Goal: Information Seeking & Learning: Learn about a topic

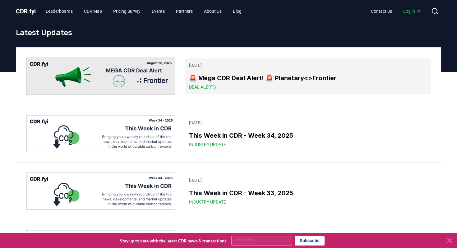
click at [242, 84] on div "Deal Alerts" at bounding box center [308, 87] width 238 height 6
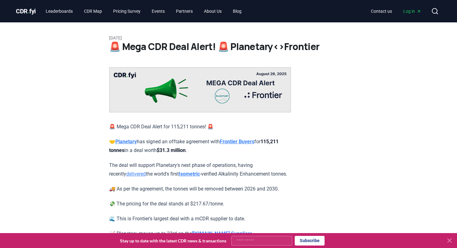
click at [57, 121] on div "[DATE] 🚨 Mega CDR Deal Alert! 🚨 Planetary<>Frontier 🚨 Mega CDR Deal Alert for 1…" at bounding box center [228, 169] width 435 height 295
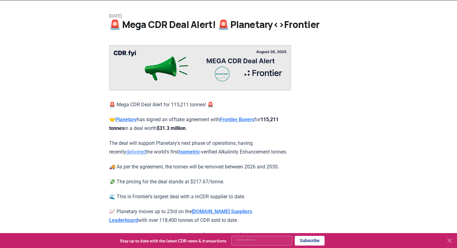
scroll to position [30, 0]
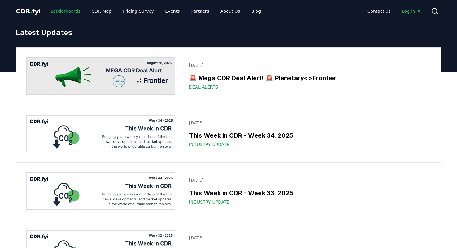
click at [53, 10] on link "Leaderboards" at bounding box center [66, 11] width 40 height 11
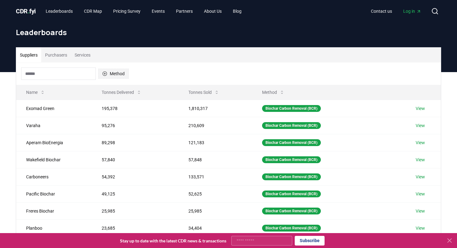
click at [111, 76] on button "Method" at bounding box center [113, 74] width 30 height 10
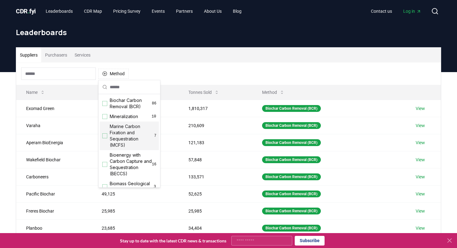
click at [104, 136] on div "Suggestions" at bounding box center [104, 135] width 5 height 5
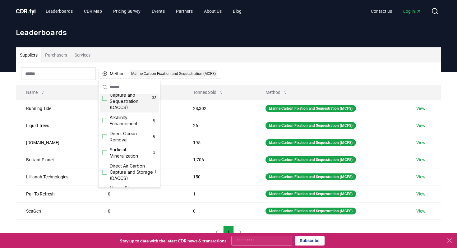
scroll to position [168, 0]
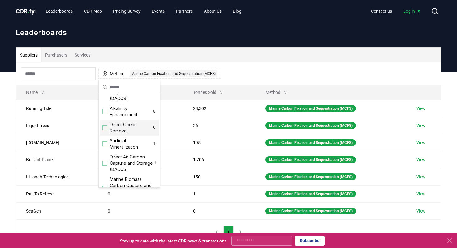
click at [107, 128] on div "Direct Ocean Removal 6" at bounding box center [129, 128] width 59 height 16
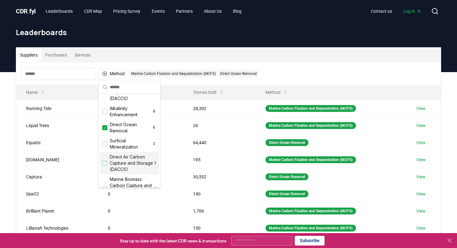
click at [105, 165] on div "Suggestions" at bounding box center [104, 163] width 5 height 5
click at [105, 165] on icon "Suggestions" at bounding box center [105, 163] width 4 height 5
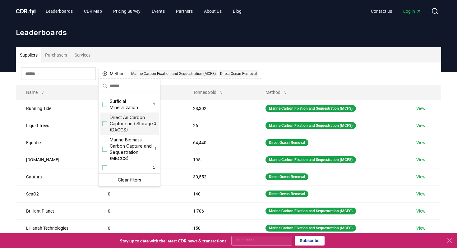
scroll to position [7, 0]
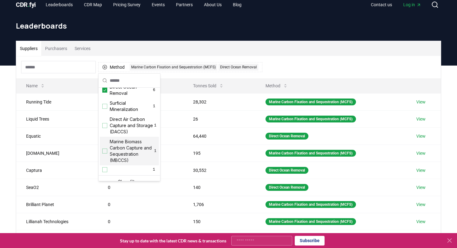
click at [112, 153] on span "Marine Biomass Carbon Capture and Sequestration (MBCCS)" at bounding box center [132, 151] width 44 height 25
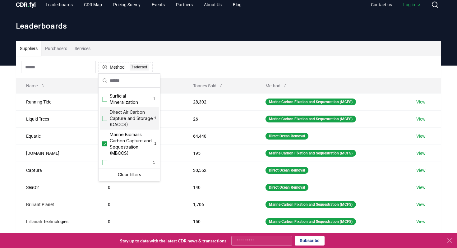
click at [173, 65] on div "Method 3 3 selected" at bounding box center [228, 67] width 424 height 22
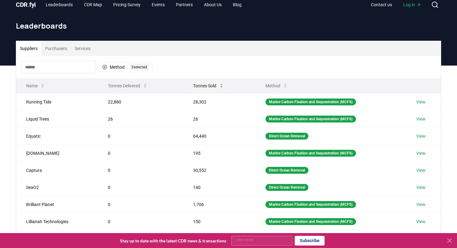
click at [194, 87] on button "Tonnes Sold" at bounding box center [208, 86] width 41 height 12
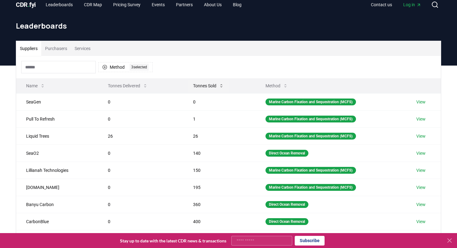
click at [194, 87] on button "Tonnes Sold" at bounding box center [208, 86] width 41 height 12
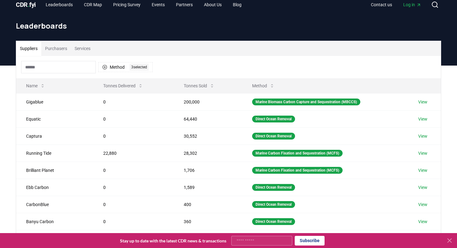
click at [194, 70] on div "Method 3 3 selected" at bounding box center [228, 67] width 424 height 22
click at [138, 66] on div "3 selected" at bounding box center [139, 67] width 19 height 7
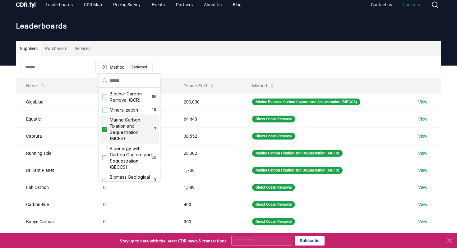
click at [128, 129] on span "Marine Carbon Fixation and Sequestration (MCFS)" at bounding box center [132, 129] width 44 height 25
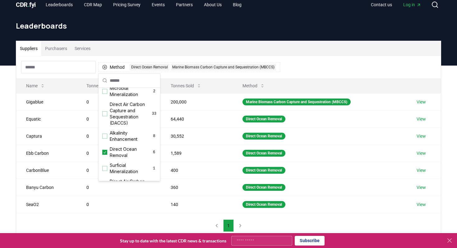
scroll to position [140, 0]
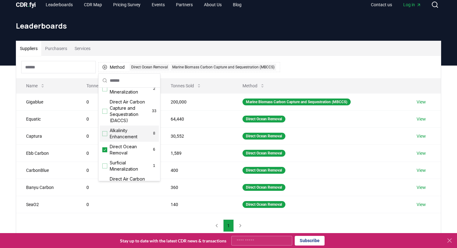
click at [124, 134] on span "Alkalinity Enhancement" at bounding box center [131, 133] width 42 height 12
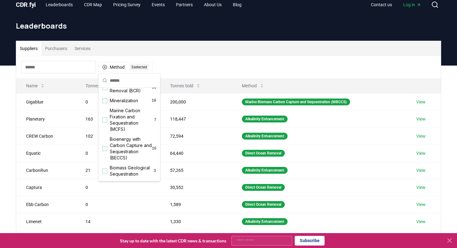
scroll to position [6, 0]
click at [124, 134] on span "Marine Carbon Fixation and Sequestration (MCFS)" at bounding box center [132, 123] width 44 height 25
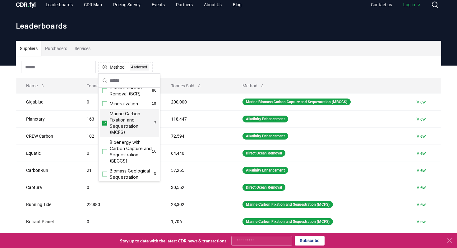
scroll to position [0, 0]
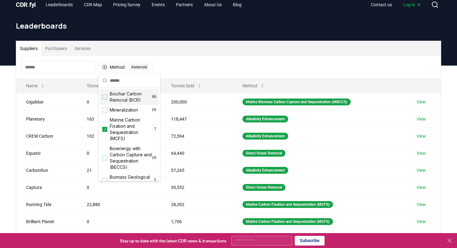
click at [209, 63] on div "Method 4 4 selected" at bounding box center [228, 67] width 424 height 22
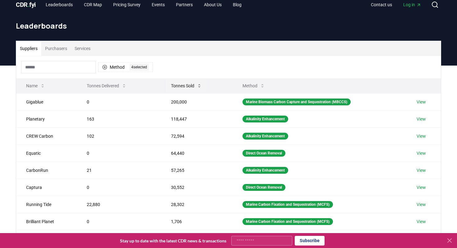
click at [185, 86] on button "Tonnes Sold" at bounding box center [186, 86] width 41 height 12
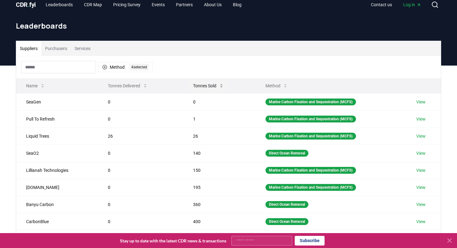
click at [205, 83] on button "Tonnes Sold" at bounding box center [208, 86] width 41 height 12
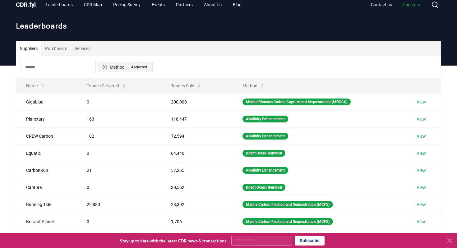
click at [118, 65] on button "Method 4 4 selected" at bounding box center [125, 67] width 54 height 10
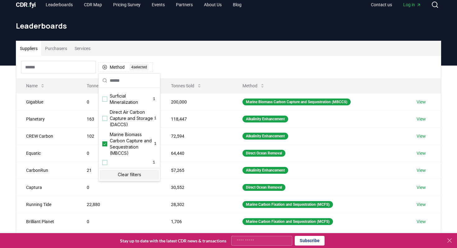
click at [126, 176] on div "Clear filters" at bounding box center [129, 175] width 59 height 10
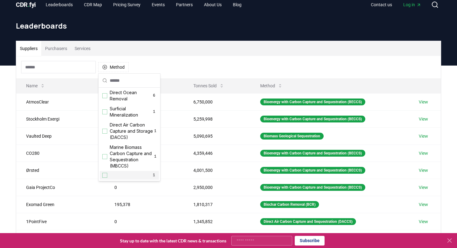
click at [103, 174] on div "Suggestions" at bounding box center [104, 175] width 5 height 5
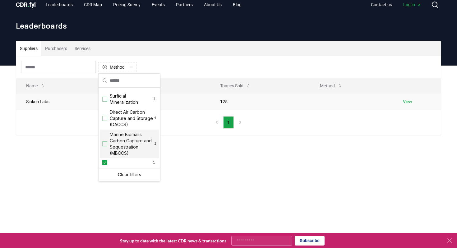
click at [176, 108] on td "0" at bounding box center [151, 101] width 117 height 16
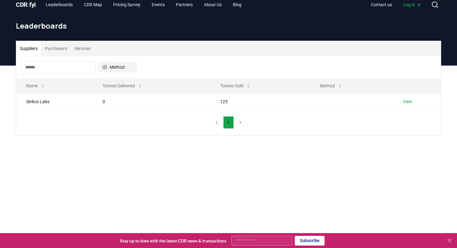
click at [108, 65] on button "Method 1" at bounding box center [117, 67] width 39 height 10
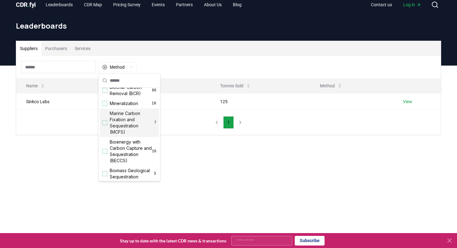
scroll to position [8, 0]
click at [124, 123] on span "Marine Carbon Fixation and Sequestration (MCFS)" at bounding box center [132, 121] width 44 height 25
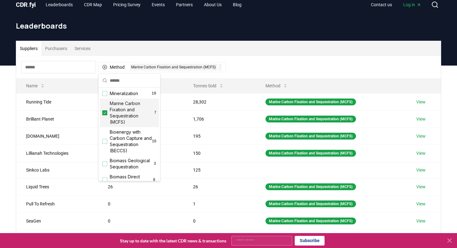
scroll to position [8, 0]
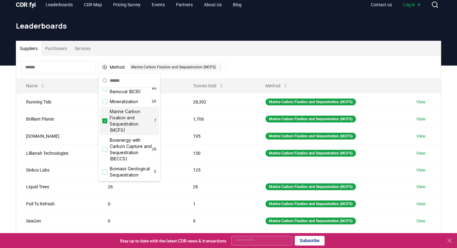
click at [124, 123] on span "Marine Carbon Fixation and Sequestration (MCFS)" at bounding box center [132, 120] width 44 height 25
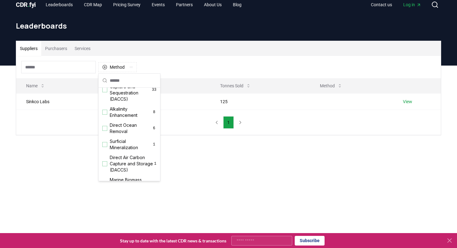
scroll to position [207, 0]
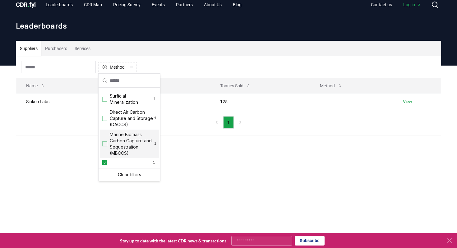
click at [128, 144] on span "Marine Biomass Carbon Capture and Sequestration (MBCCS)" at bounding box center [132, 143] width 44 height 25
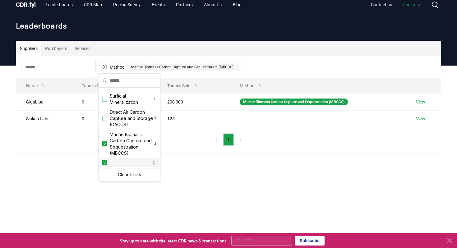
click at [108, 162] on div "1" at bounding box center [129, 162] width 59 height 9
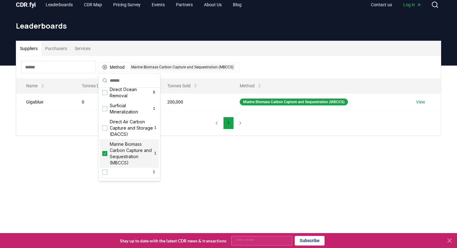
click at [123, 152] on span "Marine Biomass Carbon Capture and Sequestration (MBCCS)" at bounding box center [132, 153] width 44 height 25
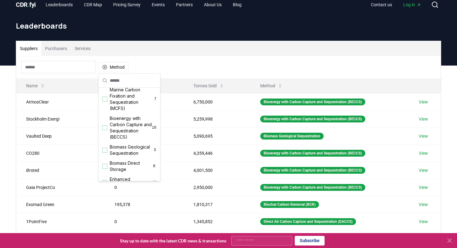
scroll to position [0, 0]
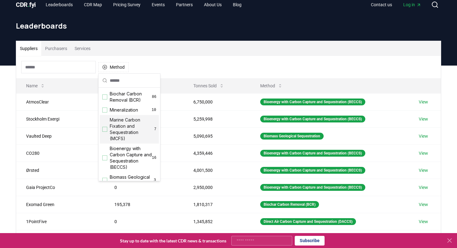
click at [128, 132] on span "Marine Carbon Fixation and Sequestration (MCFS)" at bounding box center [132, 129] width 44 height 25
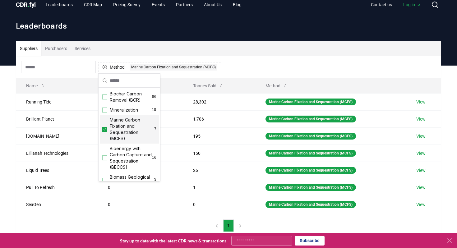
scroll to position [207, 0]
